Goal: Task Accomplishment & Management: Manage account settings

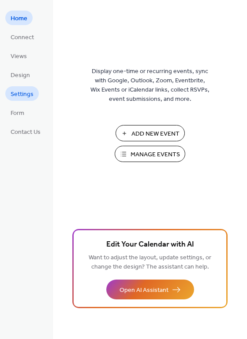
click at [19, 90] on span "Settings" at bounding box center [22, 94] width 23 height 9
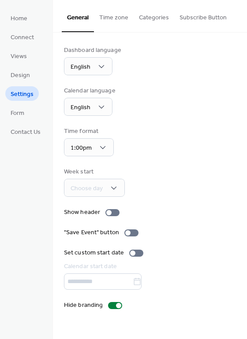
click at [152, 16] on button "Categories" at bounding box center [154, 15] width 41 height 31
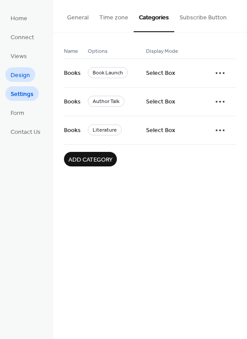
click at [16, 73] on span "Design" at bounding box center [20, 75] width 19 height 9
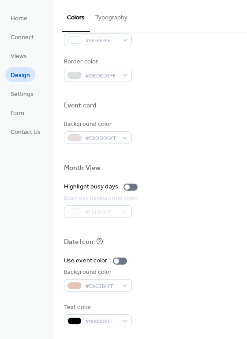
scroll to position [377, 0]
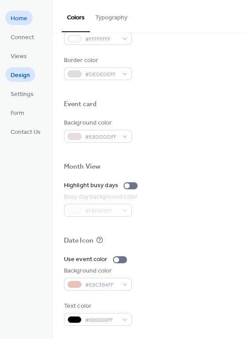
click at [21, 16] on span "Home" at bounding box center [19, 18] width 17 height 9
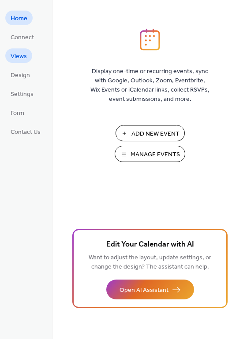
click at [24, 56] on span "Views" at bounding box center [19, 56] width 16 height 9
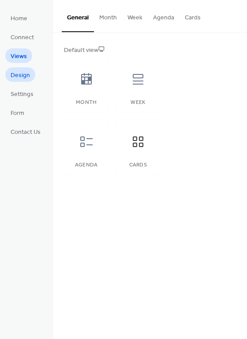
click at [22, 72] on span "Design" at bounding box center [20, 75] width 19 height 9
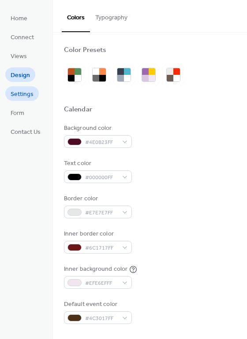
click at [20, 94] on span "Settings" at bounding box center [22, 94] width 23 height 9
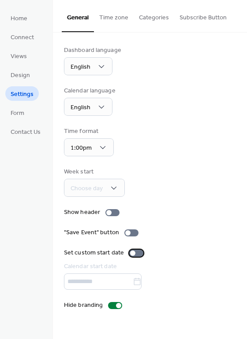
click at [137, 253] on div at bounding box center [136, 253] width 14 height 7
click at [127, 252] on label "Set custom start date" at bounding box center [105, 253] width 83 height 9
click at [139, 253] on div at bounding box center [136, 253] width 14 height 7
click at [130, 251] on div at bounding box center [136, 253] width 14 height 7
click at [117, 189] on div "Choose day" at bounding box center [94, 188] width 61 height 18
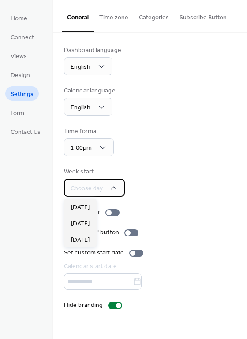
click at [117, 189] on div "Choose day" at bounding box center [94, 188] width 61 height 18
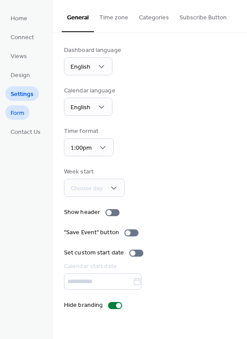
click at [19, 110] on span "Form" at bounding box center [18, 113] width 14 height 9
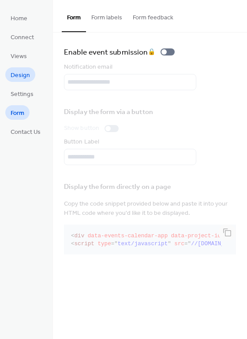
click at [21, 78] on span "Design" at bounding box center [20, 75] width 19 height 9
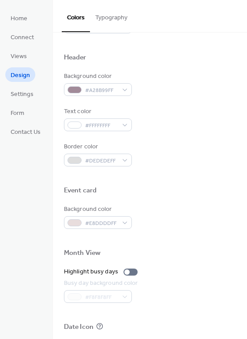
scroll to position [291, 0]
click at [26, 34] on span "Connect" at bounding box center [22, 37] width 23 height 9
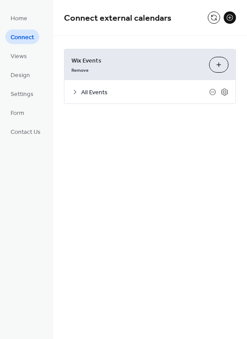
click at [77, 90] on icon at bounding box center [74, 92] width 7 height 7
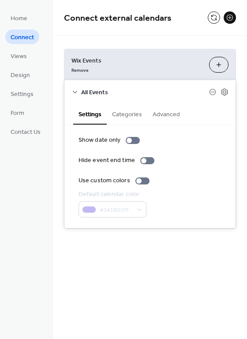
click at [160, 114] on button "Advanced" at bounding box center [166, 114] width 38 height 20
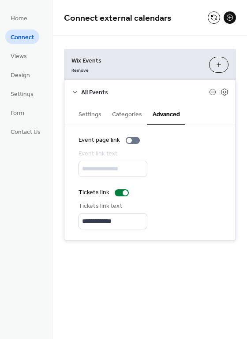
click at [132, 115] on button "Categories" at bounding box center [127, 114] width 41 height 20
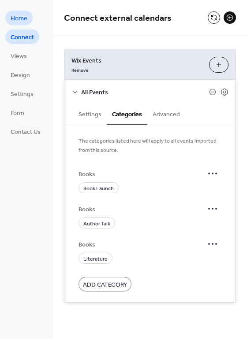
click at [13, 19] on span "Home" at bounding box center [19, 18] width 17 height 9
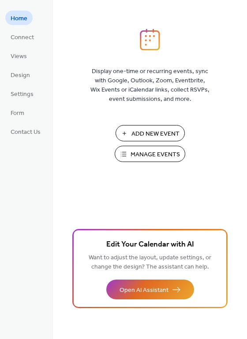
click at [161, 156] on span "Manage Events" at bounding box center [155, 154] width 49 height 9
click at [163, 155] on span "Manage Events" at bounding box center [155, 154] width 49 height 9
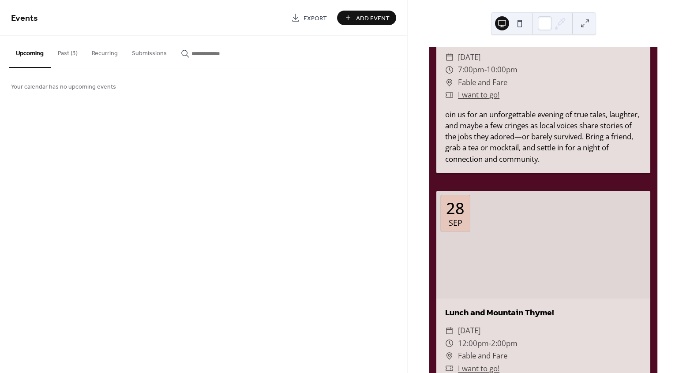
scroll to position [2482, 0]
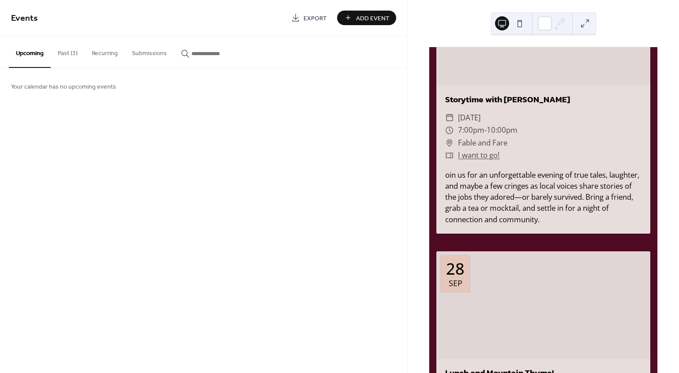
click at [110, 52] on button "Recurring" at bounding box center [105, 51] width 40 height 31
click at [62, 53] on button "Past (3)" at bounding box center [68, 51] width 34 height 31
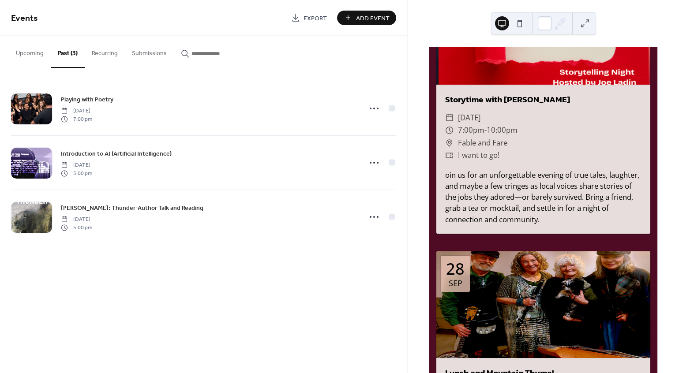
click at [38, 52] on button "Upcoming" at bounding box center [30, 51] width 42 height 31
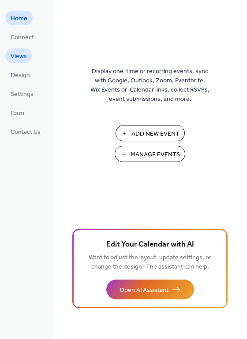
click at [22, 56] on span "Views" at bounding box center [19, 56] width 16 height 9
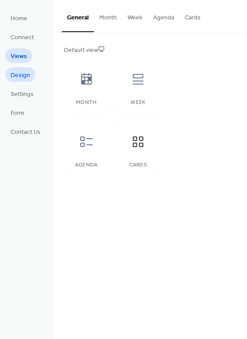
click at [24, 75] on span "Design" at bounding box center [20, 75] width 19 height 9
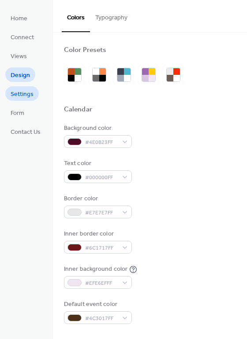
click at [19, 93] on span "Settings" at bounding box center [22, 94] width 23 height 9
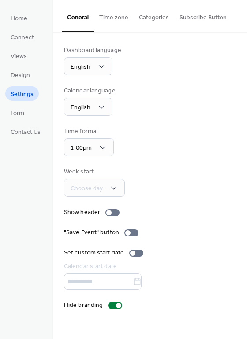
click at [115, 16] on button "Time zone" at bounding box center [114, 15] width 40 height 31
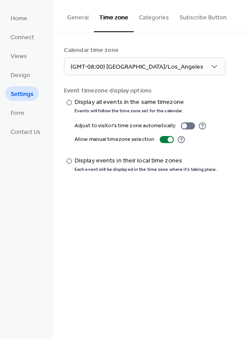
click at [147, 18] on button "Categories" at bounding box center [154, 15] width 41 height 31
